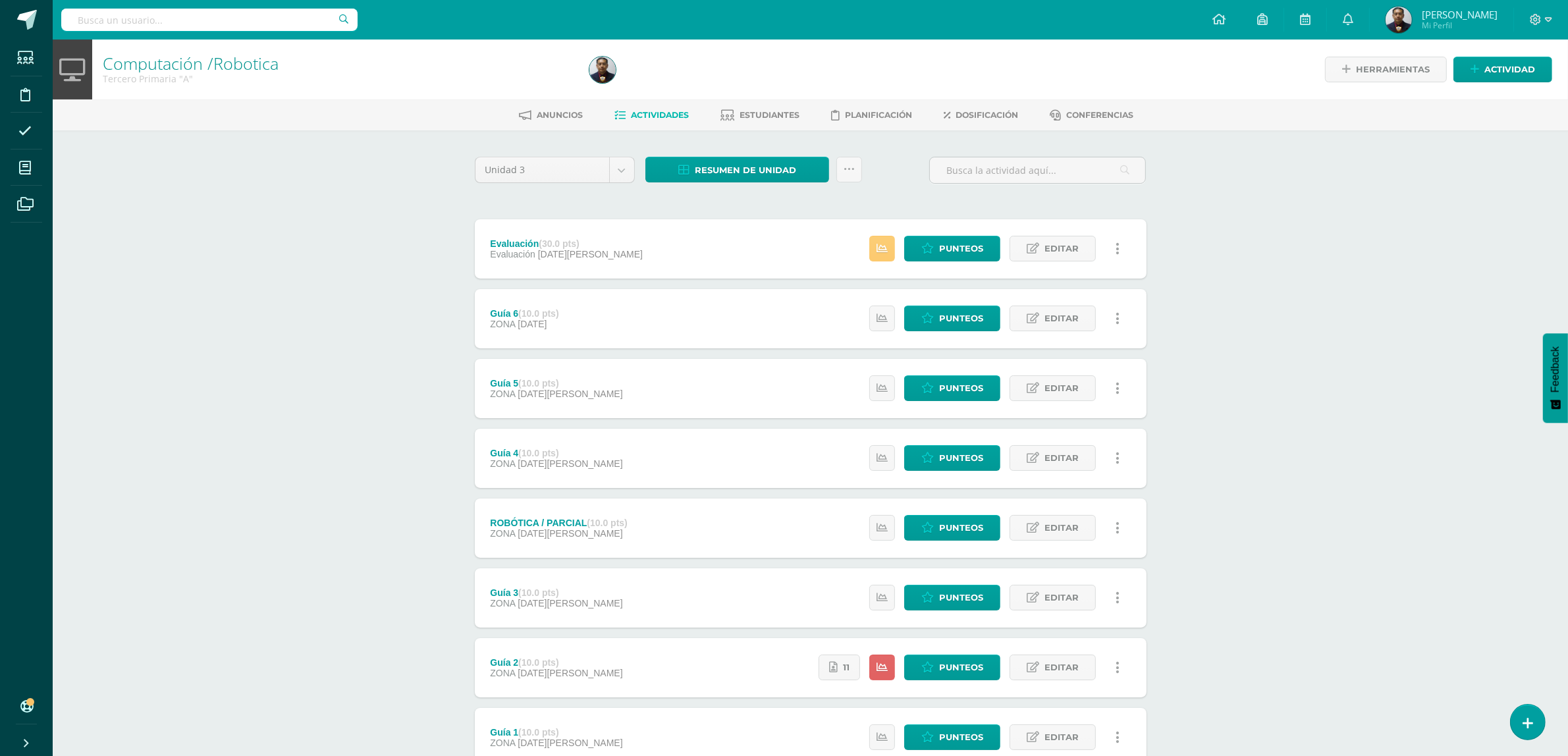
click at [192, 25] on input "text" at bounding box center [209, 20] width 296 height 23
click at [304, 559] on div "Computación /Robotica Tercero Primaria "A" Herramientas Detalle de asistencias …" at bounding box center [810, 447] width 1515 height 815
click at [363, 652] on div "Computación /Robotica Tercero Primaria "A" Herramientas Detalle de asistencias …" at bounding box center [810, 447] width 1515 height 815
drag, startPoint x: 275, startPoint y: 22, endPoint x: 276, endPoint y: 15, distance: 7.1
click at [275, 17] on input "kinder" at bounding box center [209, 20] width 296 height 23
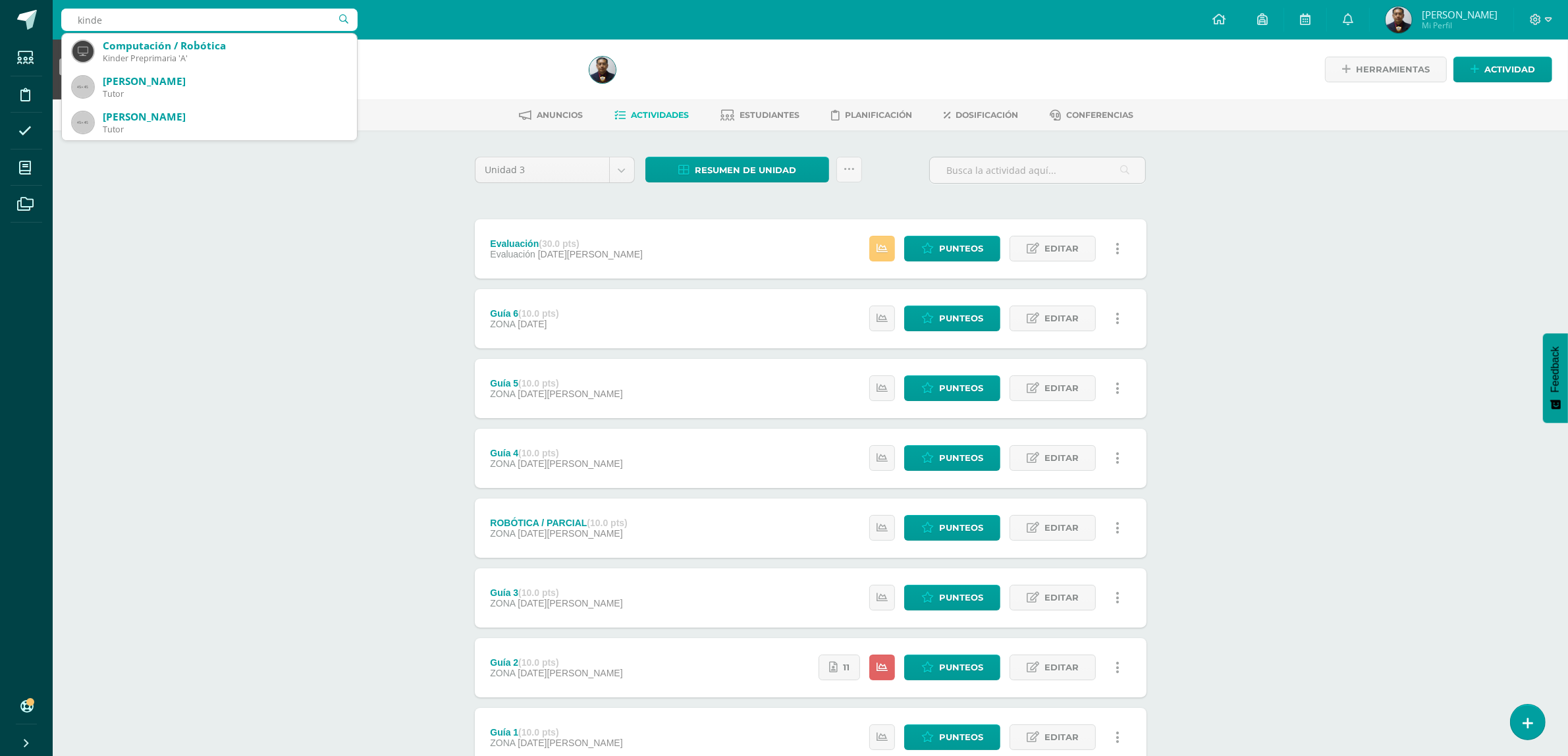
type input "kinder"
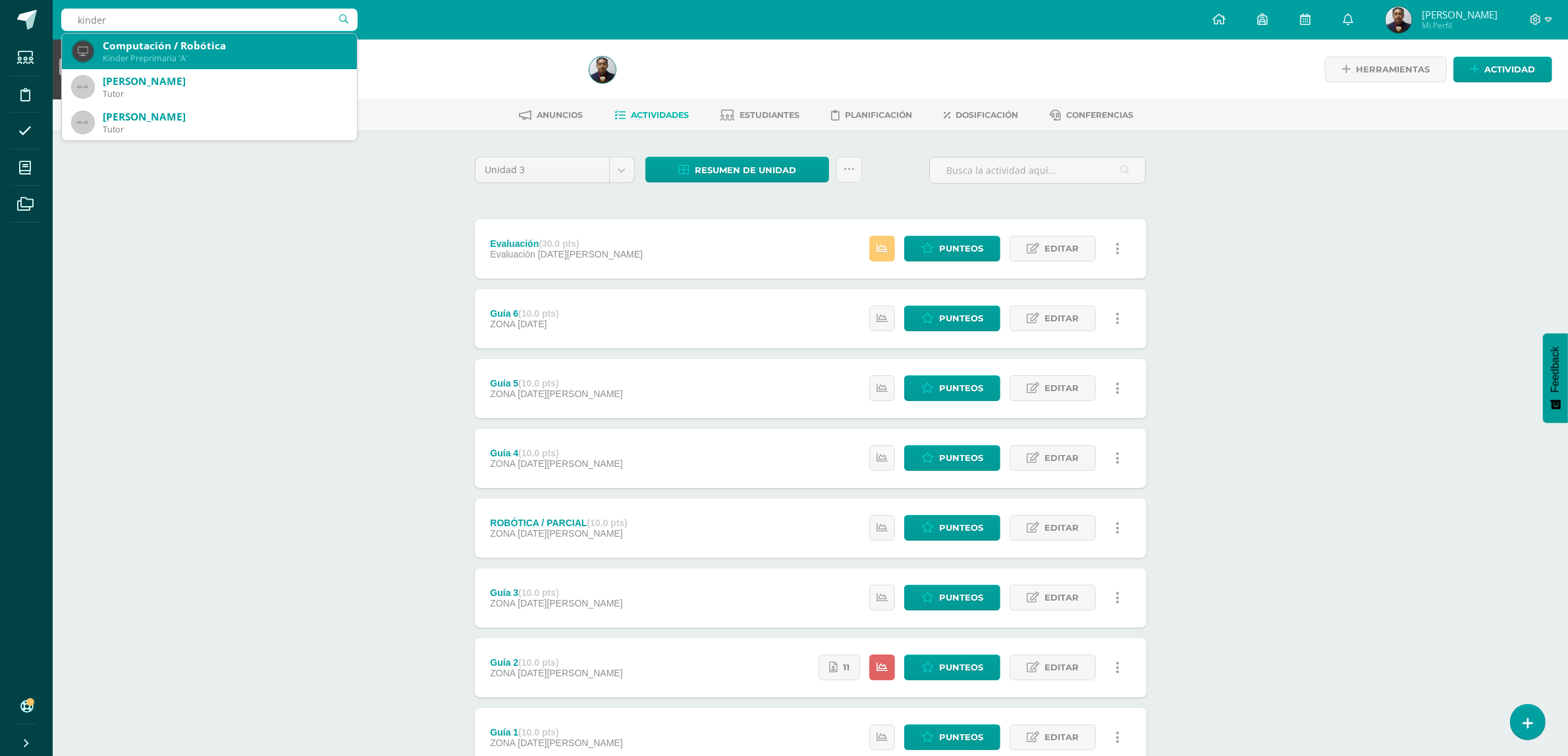
click at [158, 48] on div "Computación / Robótica" at bounding box center [225, 45] width 243 height 14
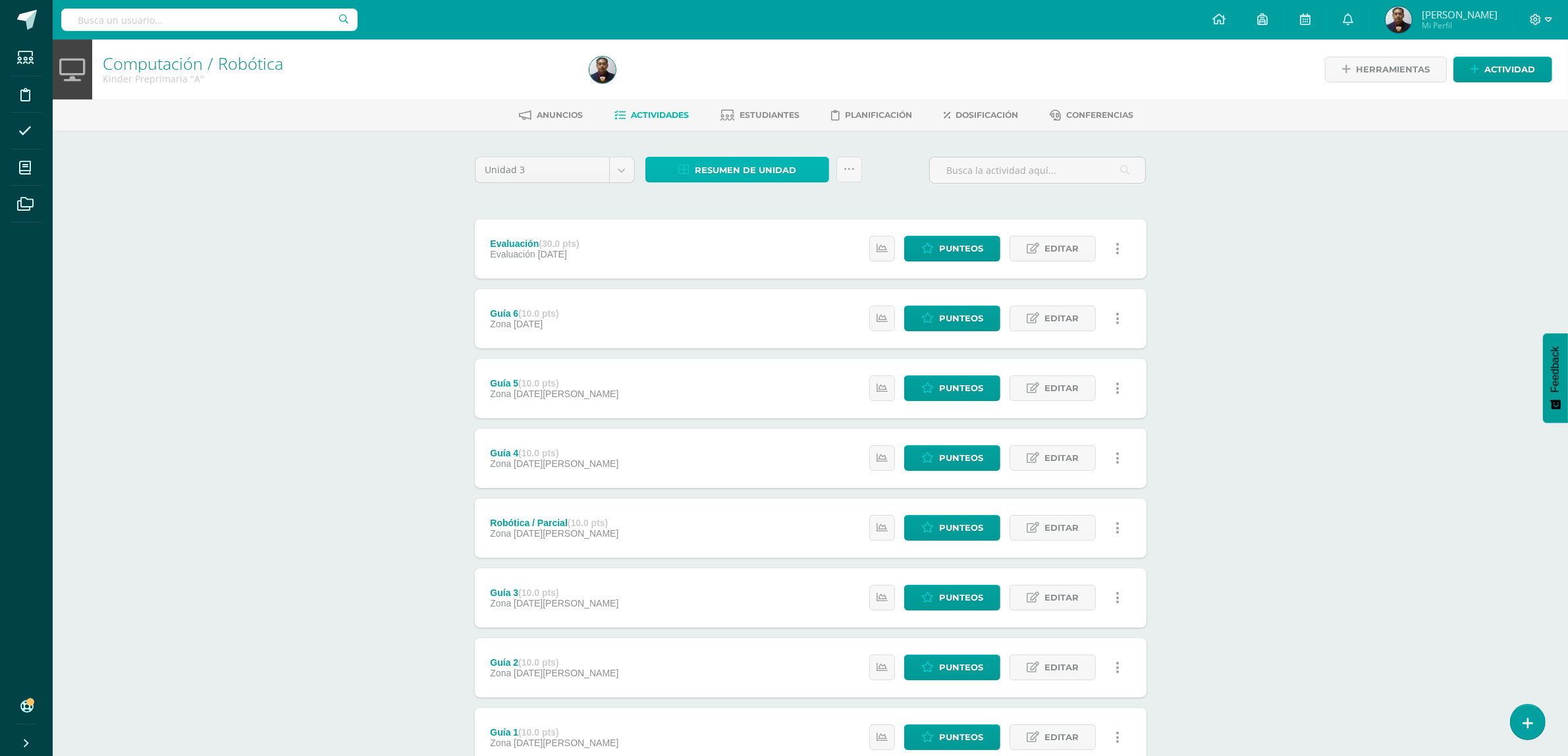
click at [709, 169] on span "Resumen de unidad" at bounding box center [744, 170] width 101 height 25
click at [755, 76] on link "Descargar como HTML" at bounding box center [738, 83] width 141 height 21
